Goal: Task Accomplishment & Management: Manage account settings

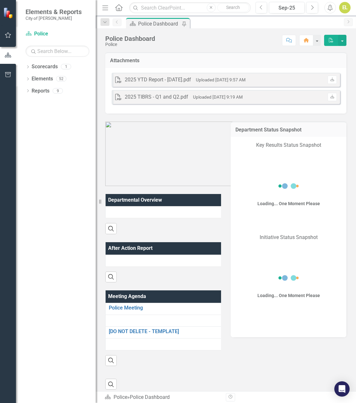
click at [8, 38] on icon "button" at bounding box center [8, 35] width 7 height 5
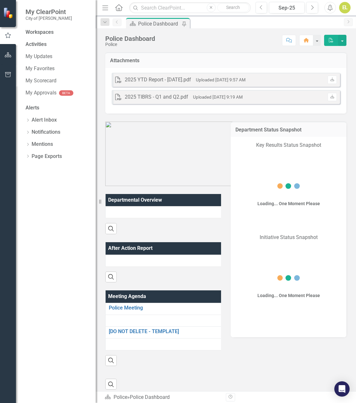
click at [8, 36] on icon "button" at bounding box center [7, 36] width 7 height 6
click at [44, 72] on link "My Favorites" at bounding box center [58, 68] width 64 height 7
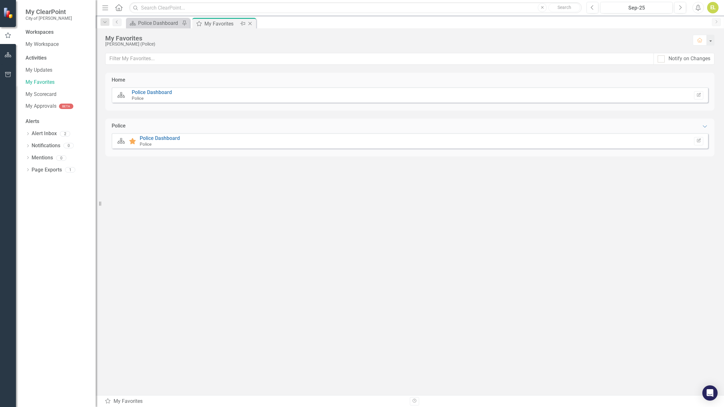
click at [221, 25] on div "My Favorites" at bounding box center [221, 24] width 34 height 8
click at [44, 92] on link "My Scorecard" at bounding box center [58, 94] width 64 height 7
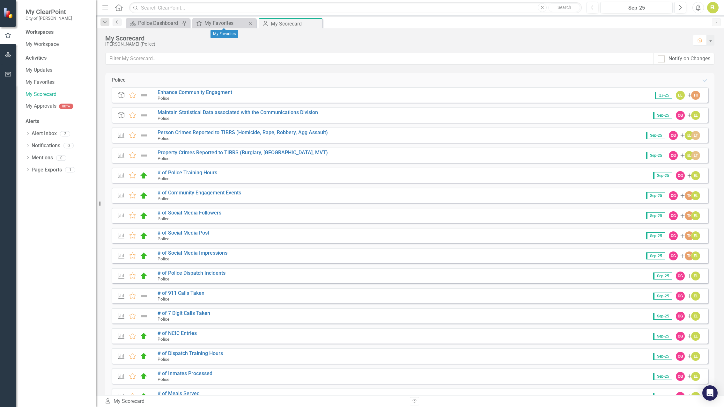
click at [251, 23] on icon "Close" at bounding box center [250, 23] width 6 height 5
click at [266, 132] on link "Person Crimes Reported to TIBRS (Homicide, Rape, Robbery, Agg Assault)" at bounding box center [243, 132] width 170 height 6
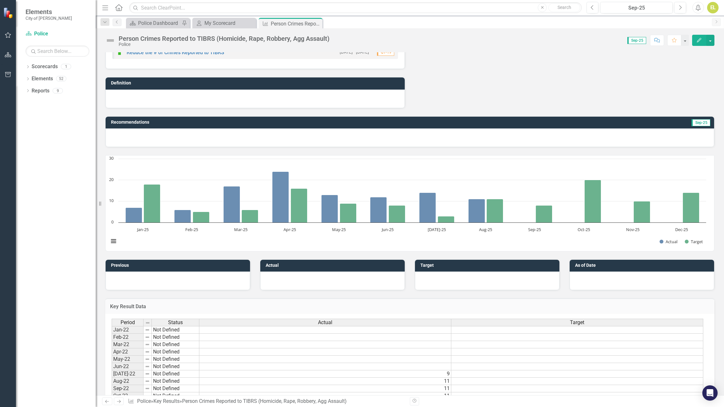
scroll to position [427, 0]
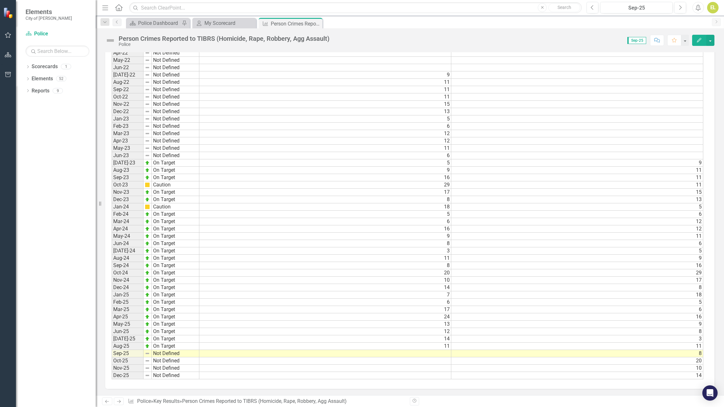
click at [356, 354] on td at bounding box center [325, 353] width 252 height 7
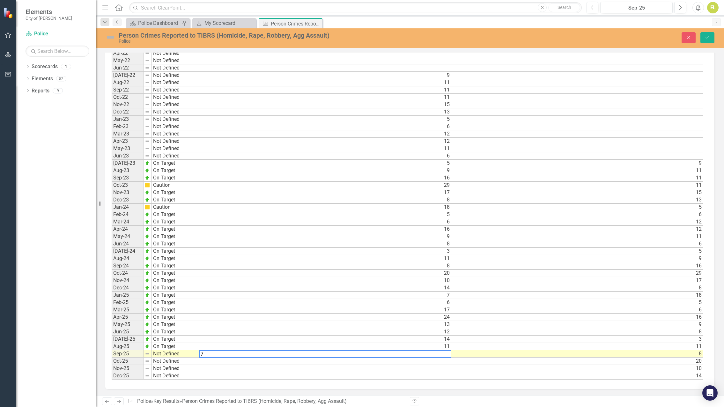
type textarea "7"
click at [175, 355] on td "Not Defined" at bounding box center [176, 354] width 48 height 7
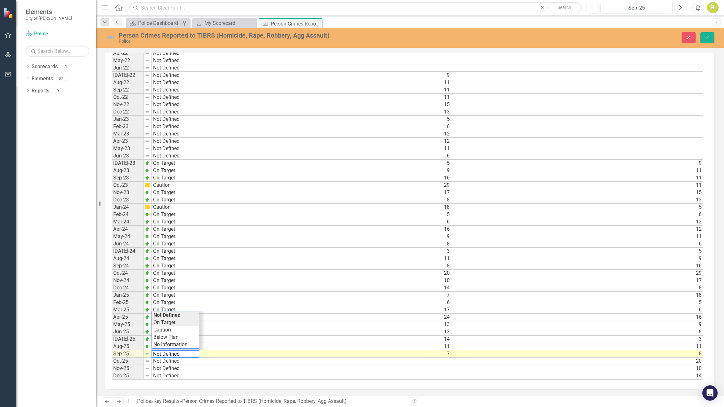
type textarea "On Target"
click at [162, 325] on div "Period Status Actual Target Jan-22 Not Defined Feb-22 Not Defined Mar-22 Not De…" at bounding box center [408, 200] width 592 height 360
click at [110, 37] on img at bounding box center [110, 37] width 10 height 10
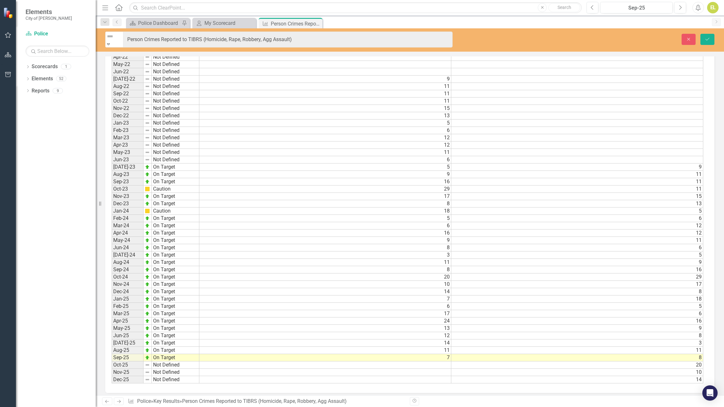
click at [111, 42] on icon "Expand" at bounding box center [109, 44] width 6 height 4
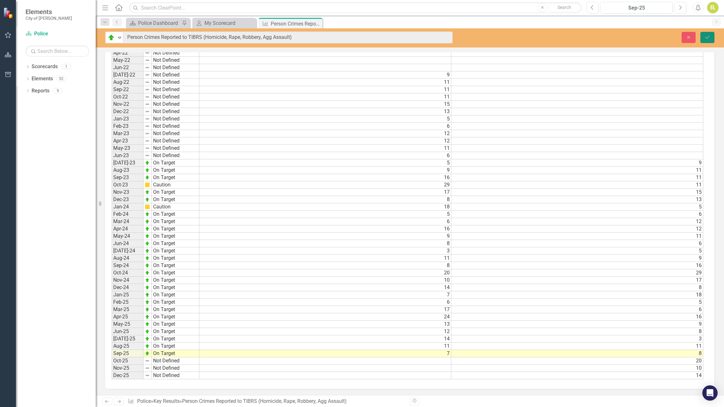
click at [356, 38] on icon "Save" at bounding box center [708, 37] width 6 height 4
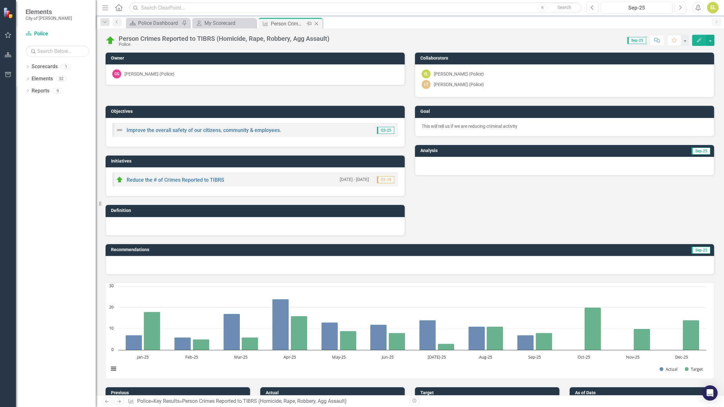
click at [318, 23] on icon "Close" at bounding box center [316, 23] width 6 height 5
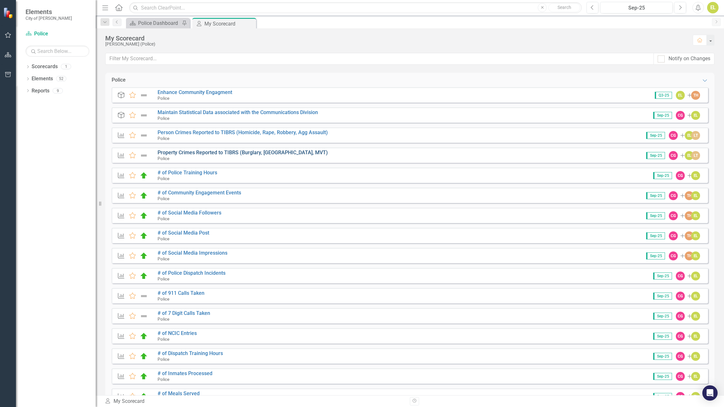
click at [202, 154] on link "Property Crimes Reported to TIBRS (Burglary, [GEOGRAPHIC_DATA], MVT)" at bounding box center [243, 153] width 170 height 6
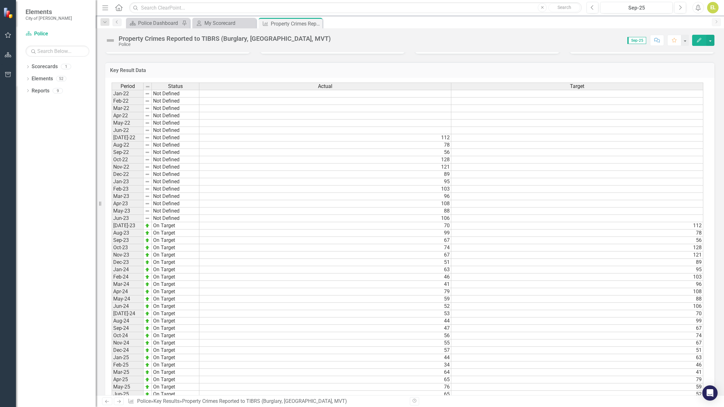
scroll to position [427, 0]
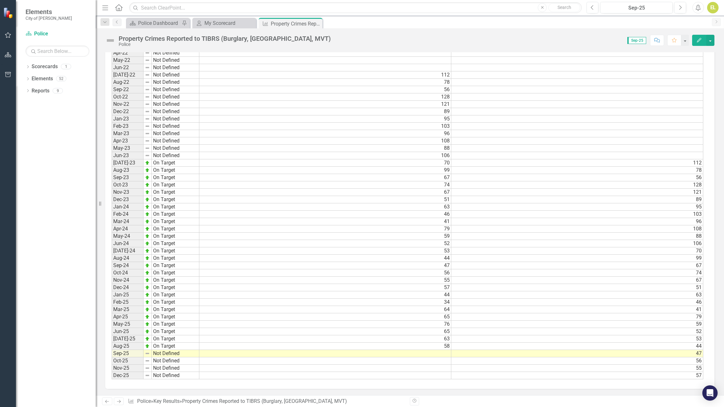
click at [356, 355] on td at bounding box center [325, 353] width 252 height 7
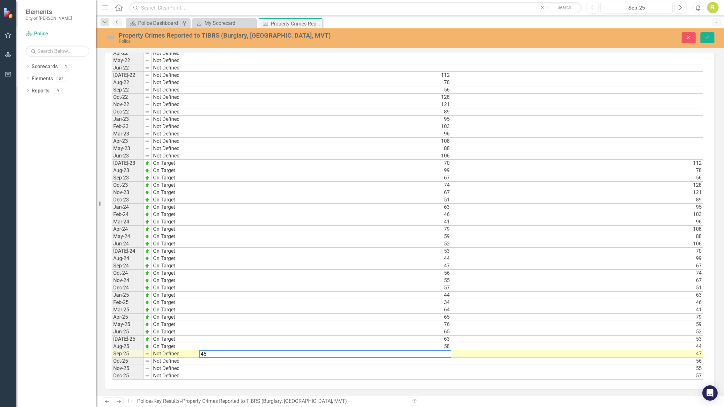
type textarea "45"
click at [166, 352] on td "Not Defined" at bounding box center [176, 354] width 48 height 7
click at [161, 325] on div "Period Status Actual Target Jan-22 Not Defined Feb-22 Not Defined Mar-22 Not De…" at bounding box center [408, 200] width 592 height 360
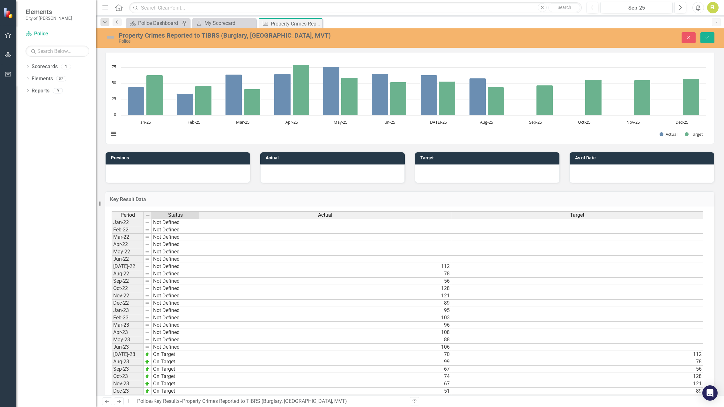
scroll to position [12, 0]
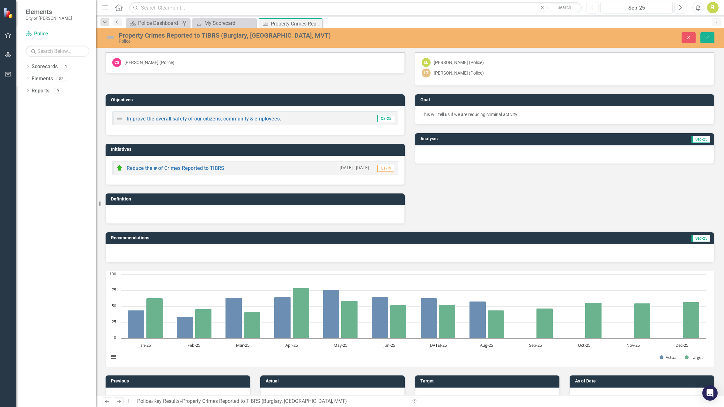
click at [111, 37] on img at bounding box center [110, 37] width 10 height 10
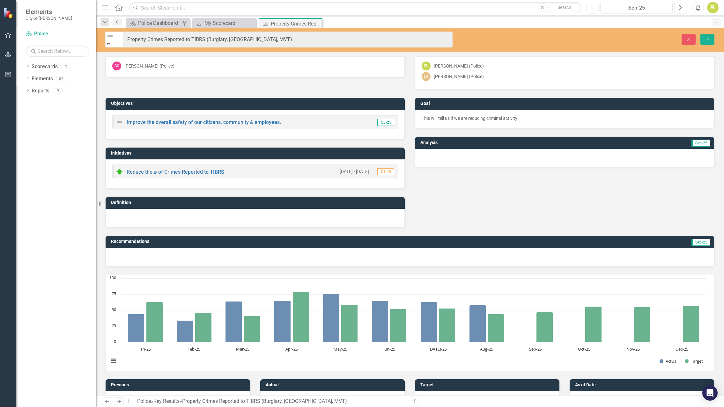
click at [111, 42] on icon "Expand" at bounding box center [109, 44] width 6 height 4
click at [356, 39] on icon "Save" at bounding box center [708, 39] width 6 height 4
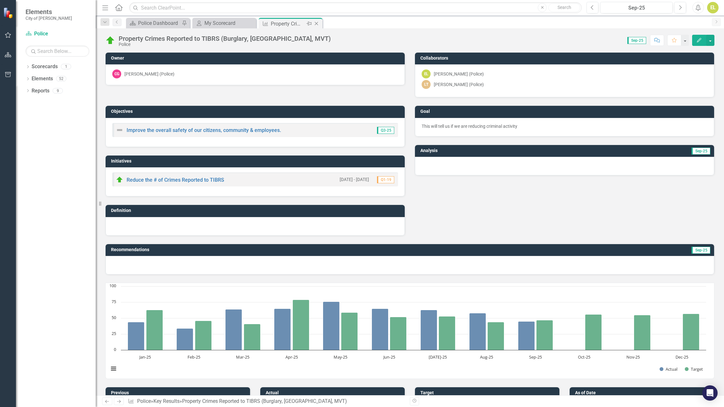
click at [316, 23] on icon "Close" at bounding box center [316, 23] width 6 height 5
